Goal: Find specific page/section: Find specific page/section

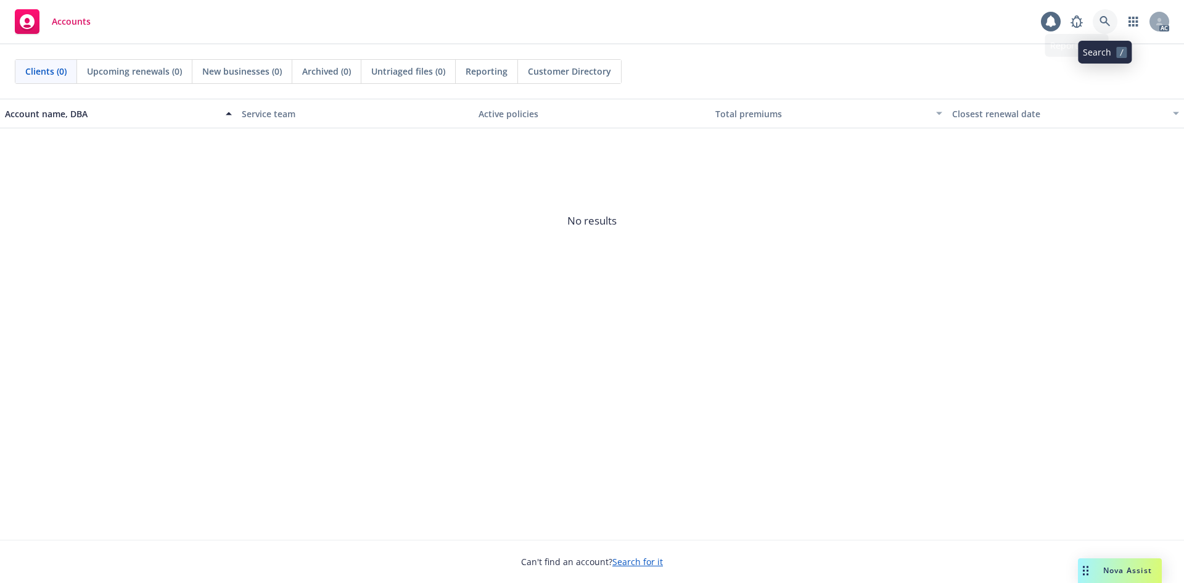
click at [1104, 16] on icon at bounding box center [1104, 21] width 11 height 11
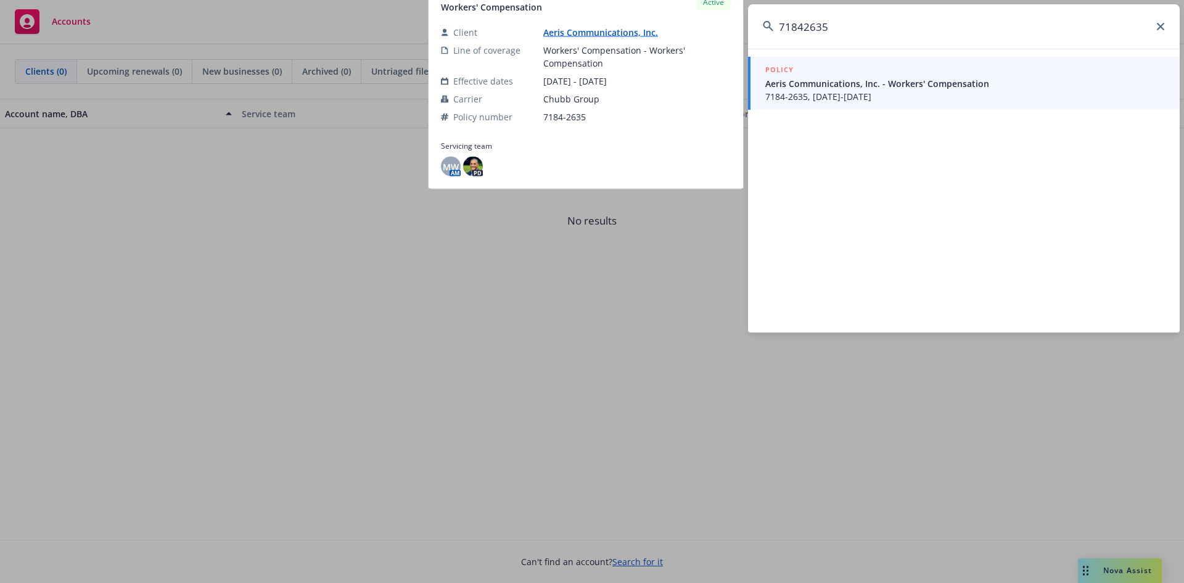
type input "71842635"
click at [787, 91] on span "7184-2635, [DATE]-[DATE]" at bounding box center [964, 96] width 399 height 13
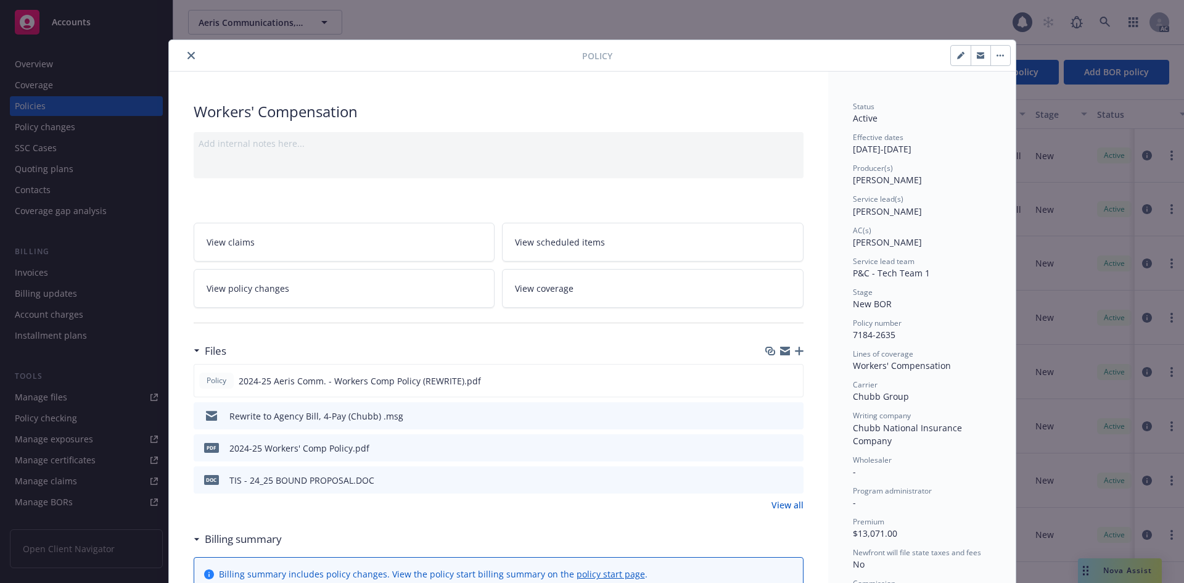
drag, startPoint x: 917, startPoint y: 20, endPoint x: 835, endPoint y: 20, distance: 82.6
click at [900, 20] on div "Policy Workers' Compensation Add internal notes here... View claims View schedu…" at bounding box center [592, 291] width 1184 height 583
click at [187, 55] on icon "close" at bounding box center [190, 55] width 7 height 7
